Goal: Task Accomplishment & Management: Use online tool/utility

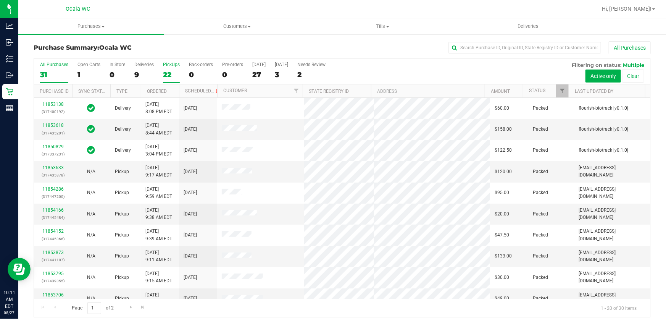
click at [171, 73] on div "22" at bounding box center [171, 74] width 17 height 9
click at [0, 0] on input "PickUps 22" at bounding box center [0, 0] width 0 height 0
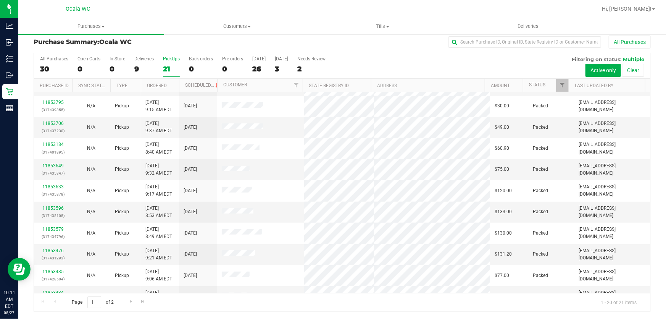
scroll to position [221, 0]
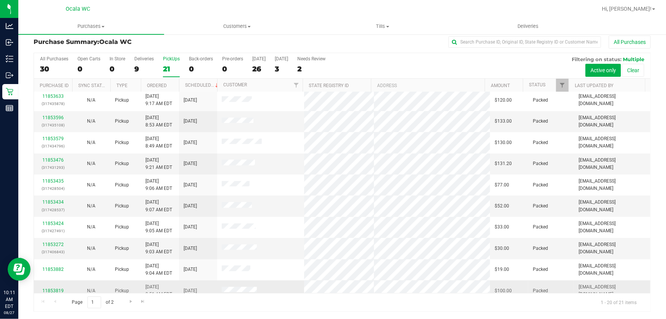
click at [50, 287] on div "11853819" at bounding box center [53, 290] width 29 height 7
click at [51, 288] on link "11853819" at bounding box center [52, 290] width 21 height 5
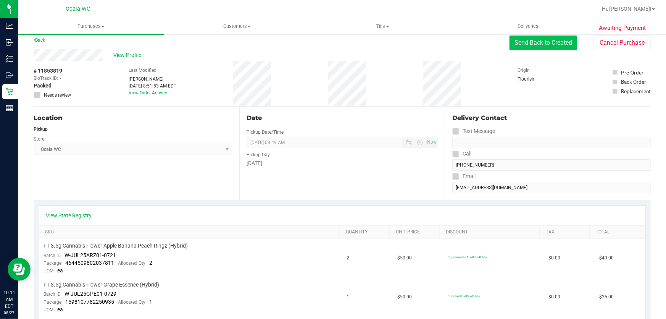
click at [538, 47] on button "Send Back to Created" at bounding box center [543, 42] width 68 height 15
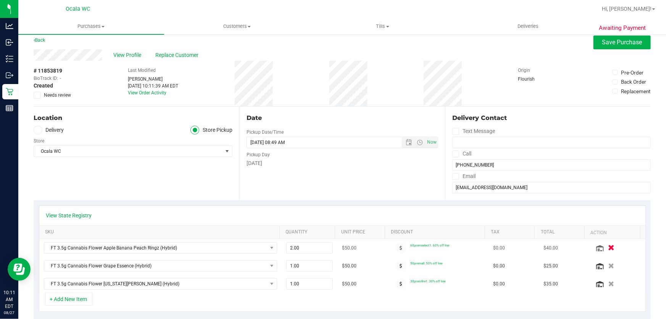
click at [608, 248] on icon "button" at bounding box center [611, 248] width 6 height 6
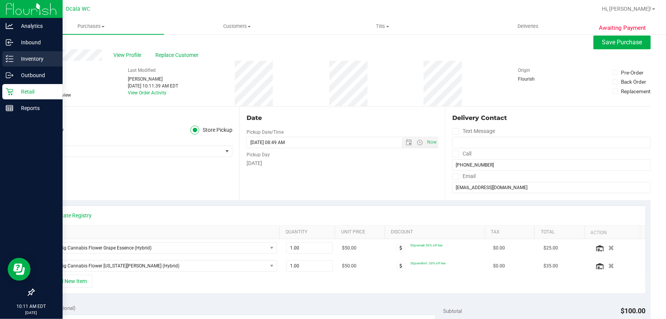
click at [11, 58] on icon at bounding box center [10, 59] width 8 height 8
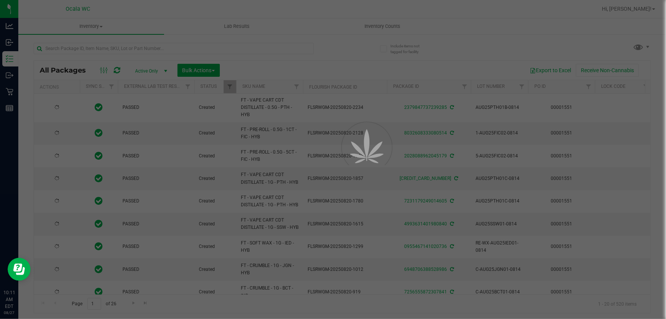
click at [95, 47] on div at bounding box center [333, 159] width 666 height 319
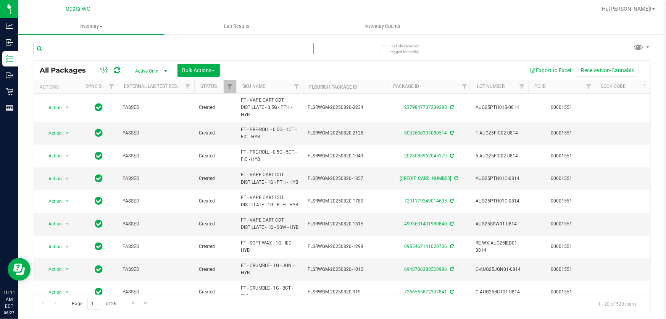
click at [95, 47] on input "text" at bounding box center [174, 48] width 280 height 11
type input "W-JUL25ARZ01-0721"
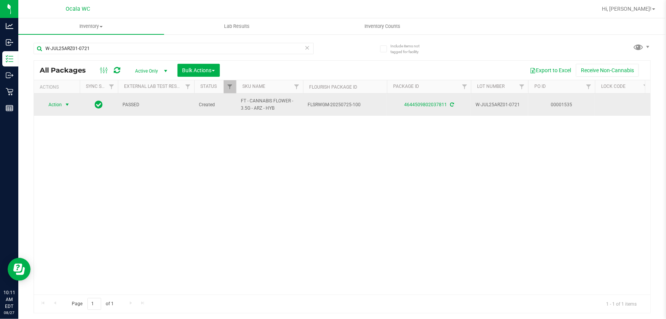
click at [53, 101] on span "Action" at bounding box center [52, 104] width 21 height 11
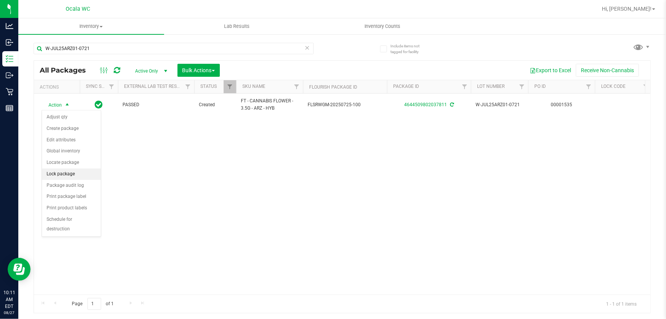
click at [75, 174] on li "Lock package" at bounding box center [71, 173] width 59 height 11
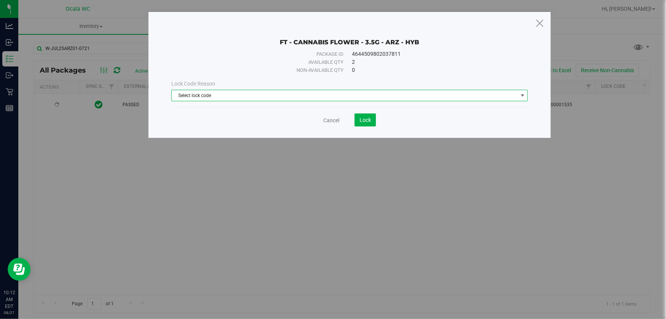
click at [363, 95] on span "Select lock code" at bounding box center [345, 95] width 346 height 11
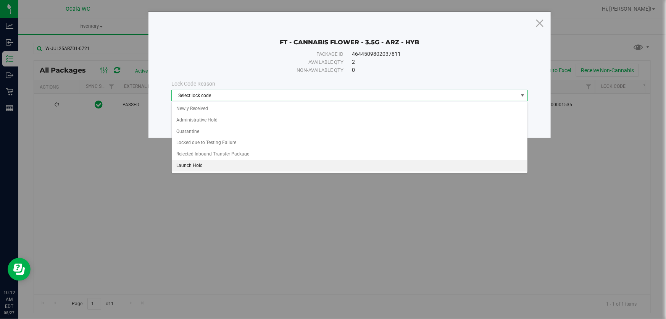
click at [288, 163] on li "Launch Hold" at bounding box center [350, 165] width 356 height 11
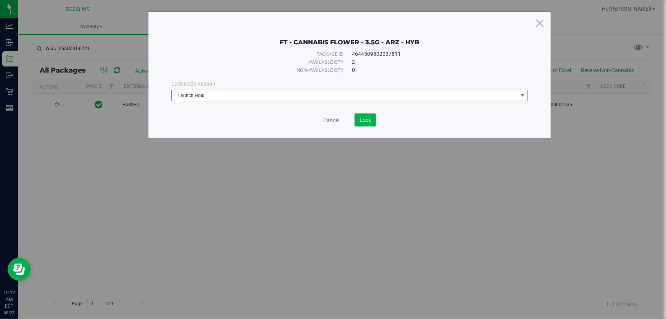
click at [377, 116] on div "Cancel Lock" at bounding box center [349, 119] width 356 height 13
click at [366, 122] on span "Lock" at bounding box center [364, 120] width 11 height 6
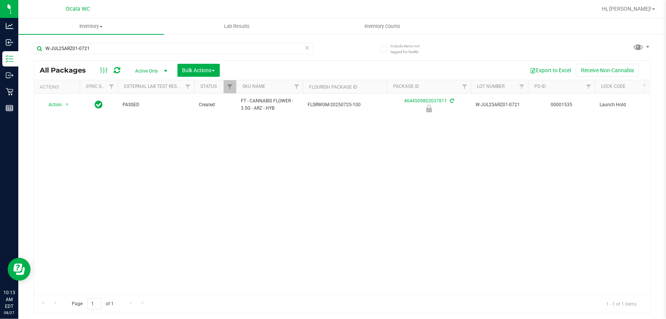
click at [412, 170] on div "Action Action Edit attributes Global inventory Locate package Package audit log…" at bounding box center [342, 193] width 616 height 201
